Goal: Task Accomplishment & Management: Manage account settings

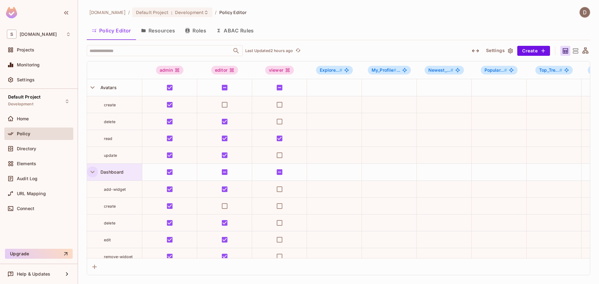
click at [91, 172] on icon "button" at bounding box center [92, 172] width 4 height 2
click at [91, 175] on icon "button" at bounding box center [92, 172] width 8 height 8
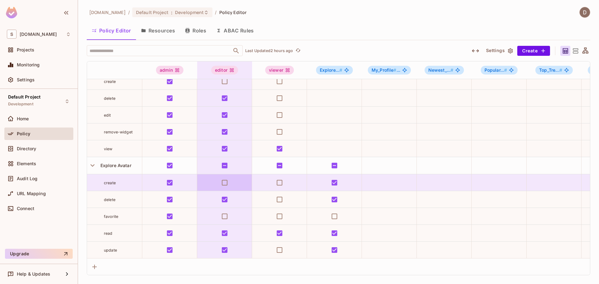
scroll to position [62, 0]
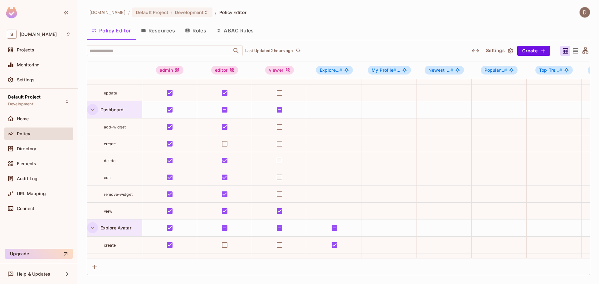
click at [91, 228] on icon "button" at bounding box center [92, 228] width 8 height 8
click at [92, 228] on icon "button" at bounding box center [92, 228] width 8 height 8
click at [92, 112] on icon "button" at bounding box center [92, 109] width 8 height 8
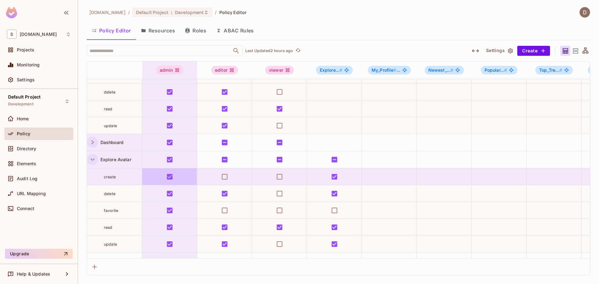
scroll to position [0, 0]
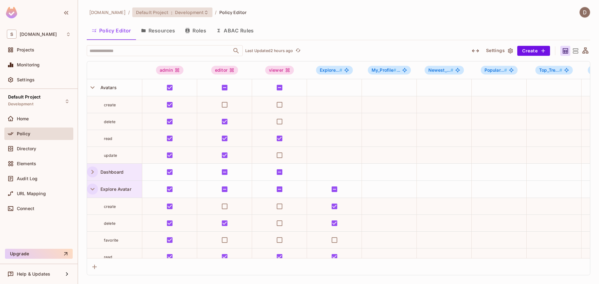
click at [197, 16] on div "Default Project : Development" at bounding box center [172, 12] width 80 height 10
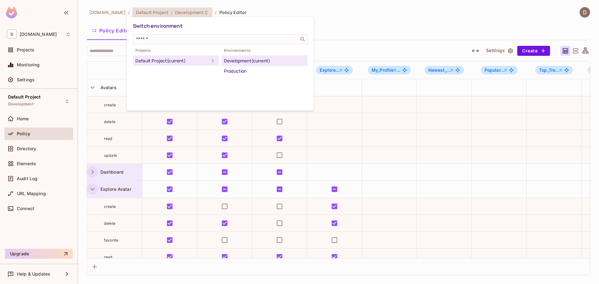
click at [221, 2] on div at bounding box center [299, 142] width 599 height 284
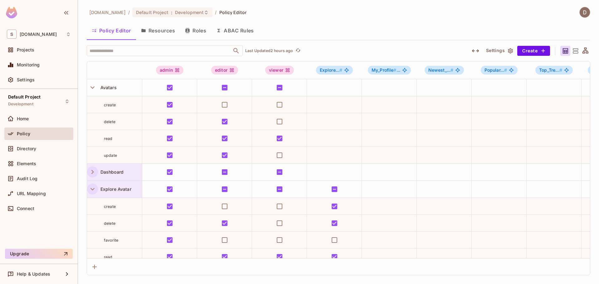
click at [202, 31] on button "Roles" at bounding box center [195, 31] width 31 height 16
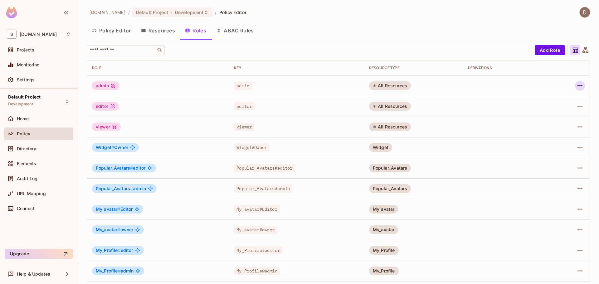
click at [579, 86] on button "button" at bounding box center [580, 86] width 10 height 10
click at [567, 101] on li "Edit Role" at bounding box center [548, 100] width 55 height 14
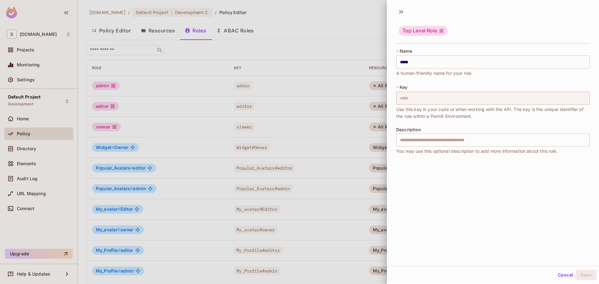
click at [323, 146] on div at bounding box center [299, 142] width 599 height 284
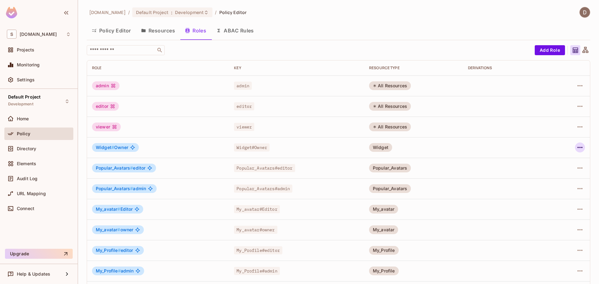
click at [576, 150] on icon "button" at bounding box center [579, 147] width 7 height 7
click at [548, 162] on div "Edit Role" at bounding box center [547, 162] width 19 height 6
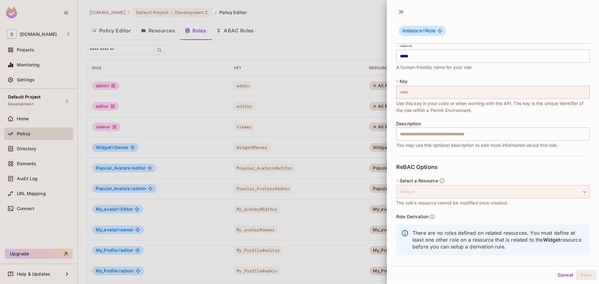
scroll to position [11, 0]
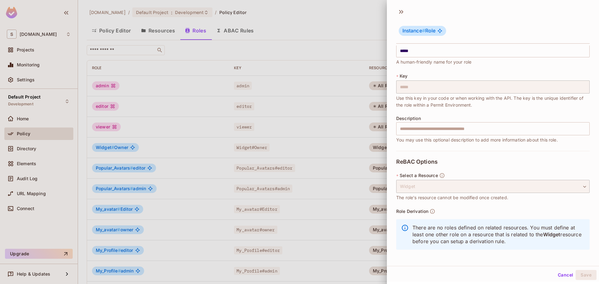
click at [314, 168] on div at bounding box center [299, 142] width 599 height 284
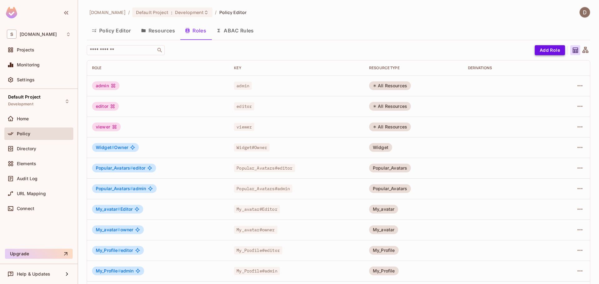
click at [550, 49] on button "Add Role" at bounding box center [550, 50] width 30 height 10
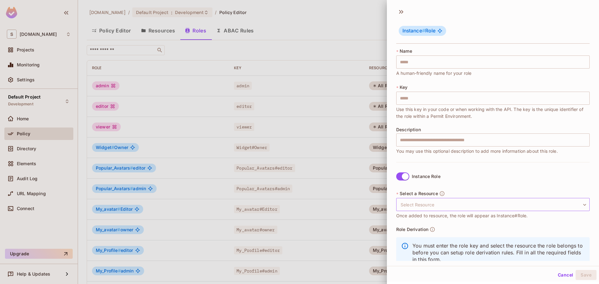
click at [426, 200] on body "S [DOMAIN_NAME] Projects Monitoring Settings Default Project Development Home P…" at bounding box center [299, 142] width 599 height 284
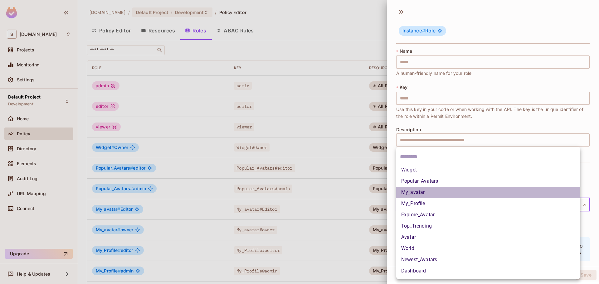
click at [429, 192] on li "My_avatar" at bounding box center [488, 192] width 184 height 11
type input "*********"
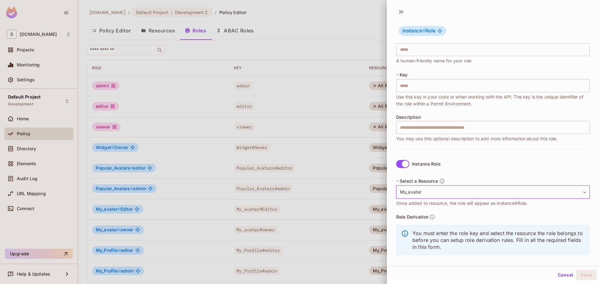
scroll to position [18, 0]
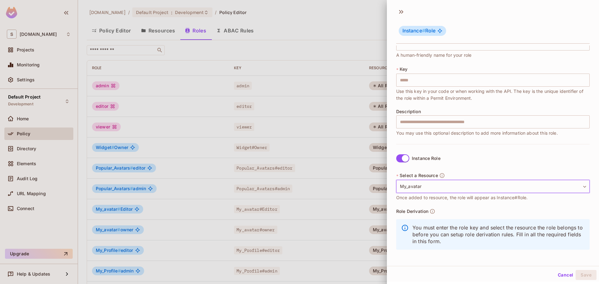
click at [429, 216] on div "Role Derivation You must enter the role key and select the resource the role be…" at bounding box center [492, 231] width 193 height 45
click at [433, 213] on icon "button" at bounding box center [432, 212] width 6 height 6
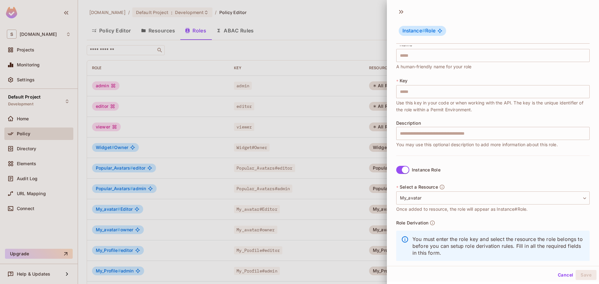
scroll to position [0, 0]
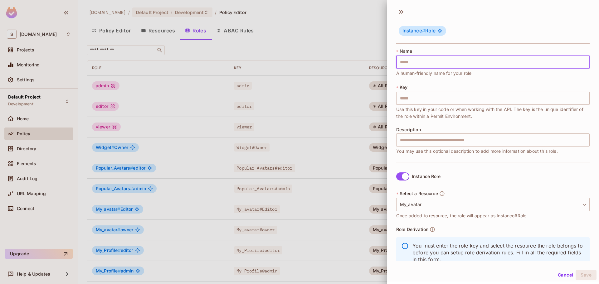
click at [438, 62] on input "text" at bounding box center [492, 62] width 193 height 13
click at [486, 206] on body "S [DOMAIN_NAME] Projects Monitoring Settings Default Project Development Home P…" at bounding box center [299, 142] width 599 height 284
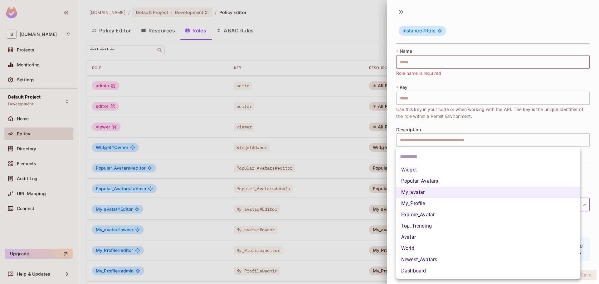
click at [297, 45] on div at bounding box center [299, 142] width 599 height 284
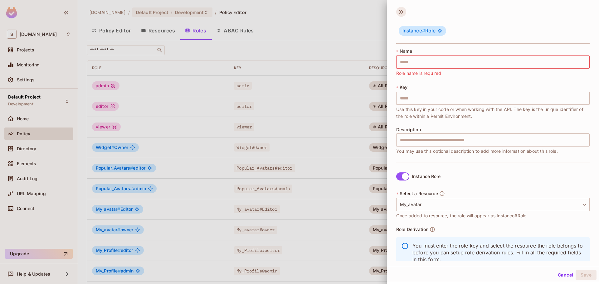
click at [403, 11] on icon at bounding box center [401, 12] width 10 height 10
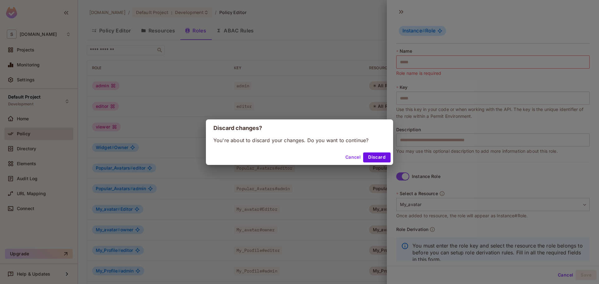
click at [374, 157] on button "Discard" at bounding box center [376, 158] width 27 height 10
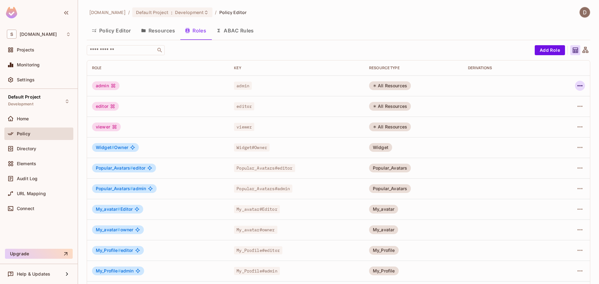
click at [577, 84] on icon "button" at bounding box center [579, 85] width 7 height 7
click at [563, 116] on div "Edit Attributes" at bounding box center [553, 114] width 31 height 6
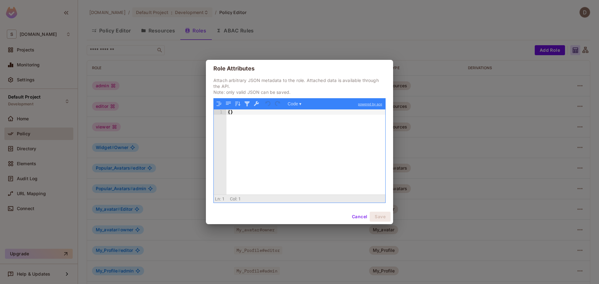
click at [237, 111] on div "{ }" at bounding box center [305, 157] width 159 height 96
click at [229, 114] on div "{ }" at bounding box center [305, 157] width 159 height 96
click at [230, 114] on div "{ }" at bounding box center [305, 157] width 159 height 96
click at [377, 216] on button "Save" at bounding box center [380, 217] width 21 height 10
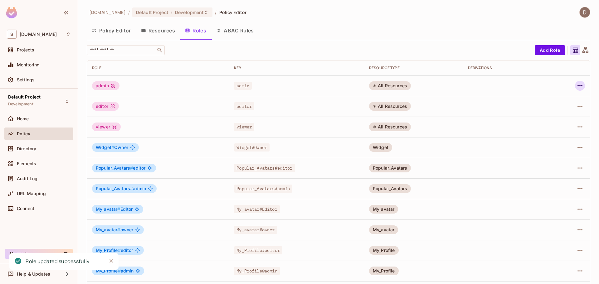
click at [577, 87] on icon "button" at bounding box center [579, 85] width 7 height 7
click at [542, 101] on div "Edit Role" at bounding box center [547, 100] width 19 height 6
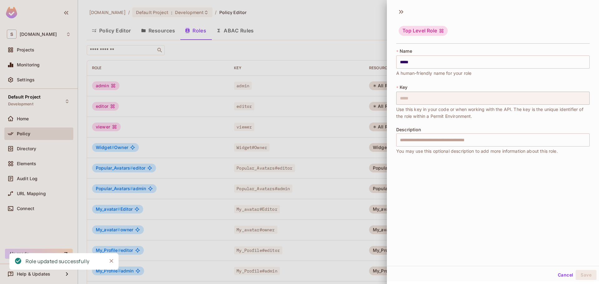
drag, startPoint x: 305, startPoint y: 114, endPoint x: 482, endPoint y: 83, distance: 180.2
click at [306, 114] on div at bounding box center [299, 142] width 599 height 284
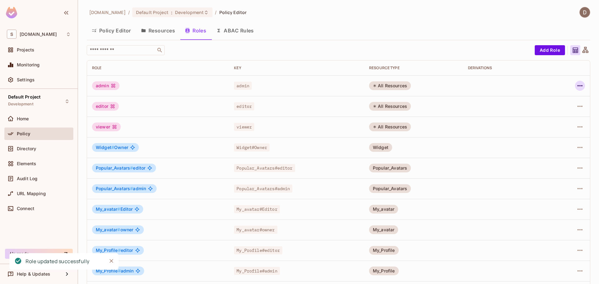
click at [576, 85] on icon "button" at bounding box center [579, 85] width 7 height 7
click at [548, 111] on div "Edit Attributes" at bounding box center [553, 114] width 31 height 6
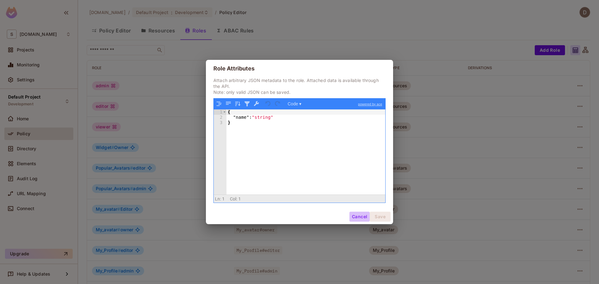
click at [359, 217] on button "Cancel" at bounding box center [359, 217] width 20 height 10
